Goal: Task Accomplishment & Management: Manage account settings

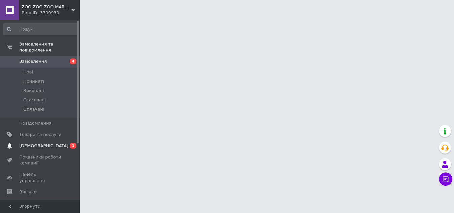
click at [29, 143] on span "[DEMOGRAPHIC_DATA]" at bounding box center [43, 146] width 49 height 6
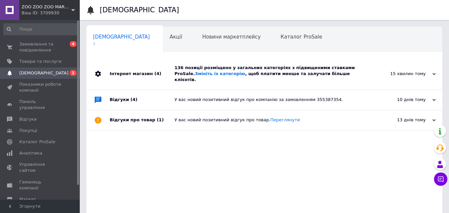
click at [241, 69] on div "136 позиції розміщено у загальних категоріях з підвищеними ставками ProSale. Зм…" at bounding box center [271, 74] width 195 height 18
click at [28, 52] on span "Замовлення та повідомлення" at bounding box center [40, 47] width 42 height 12
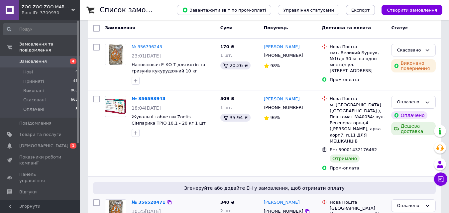
scroll to position [100, 0]
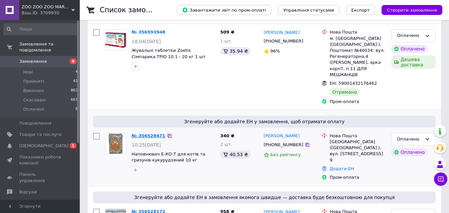
click at [151, 133] on link "№ 356528471" at bounding box center [149, 135] width 34 height 5
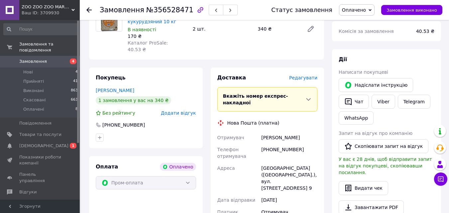
scroll to position [126, 0]
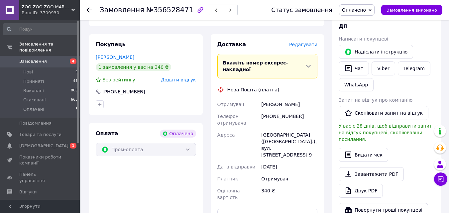
click at [38, 58] on span "Замовлення" at bounding box center [33, 61] width 28 height 6
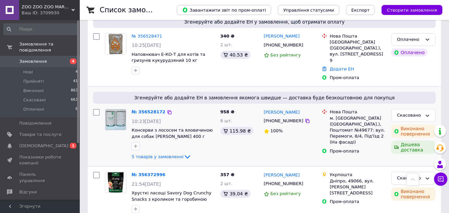
scroll to position [133, 0]
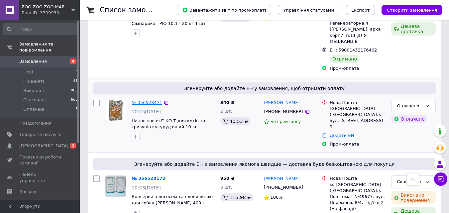
click at [148, 100] on link "№ 356528471" at bounding box center [147, 102] width 31 height 5
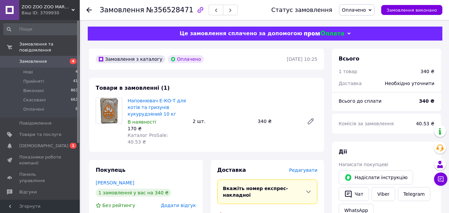
scroll to position [33, 0]
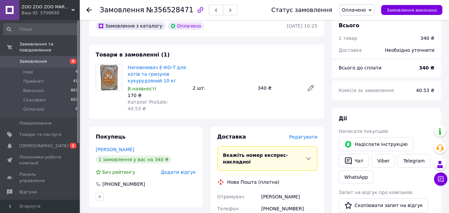
click at [424, 52] on div "Необхідно уточнити" at bounding box center [409, 50] width 57 height 15
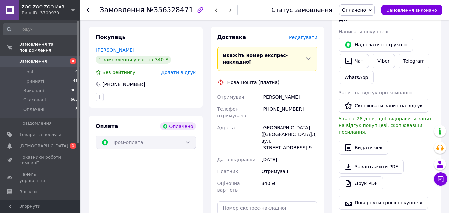
scroll to position [199, 0]
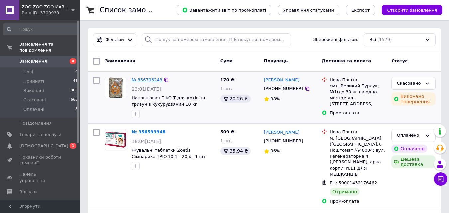
click at [150, 80] on link "№ 356796243" at bounding box center [147, 79] width 31 height 5
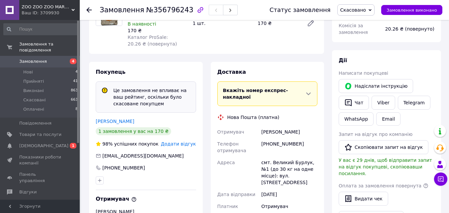
scroll to position [125, 0]
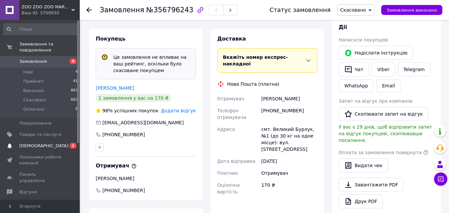
click at [45, 143] on span "[DEMOGRAPHIC_DATA]" at bounding box center [40, 146] width 42 height 6
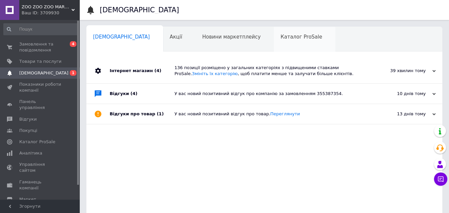
click at [274, 43] on div "Каталог ProSale 0" at bounding box center [304, 39] width 61 height 25
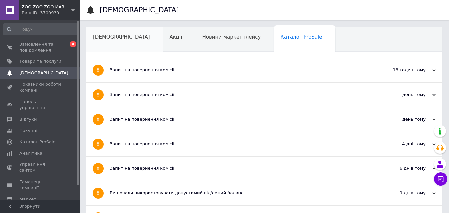
click at [106, 45] on div "[DEMOGRAPHIC_DATA]" at bounding box center [124, 39] width 77 height 25
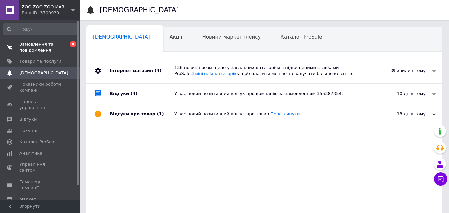
click at [46, 43] on span "Замовлення та повідомлення" at bounding box center [40, 47] width 42 height 12
